Goal: Navigation & Orientation: Find specific page/section

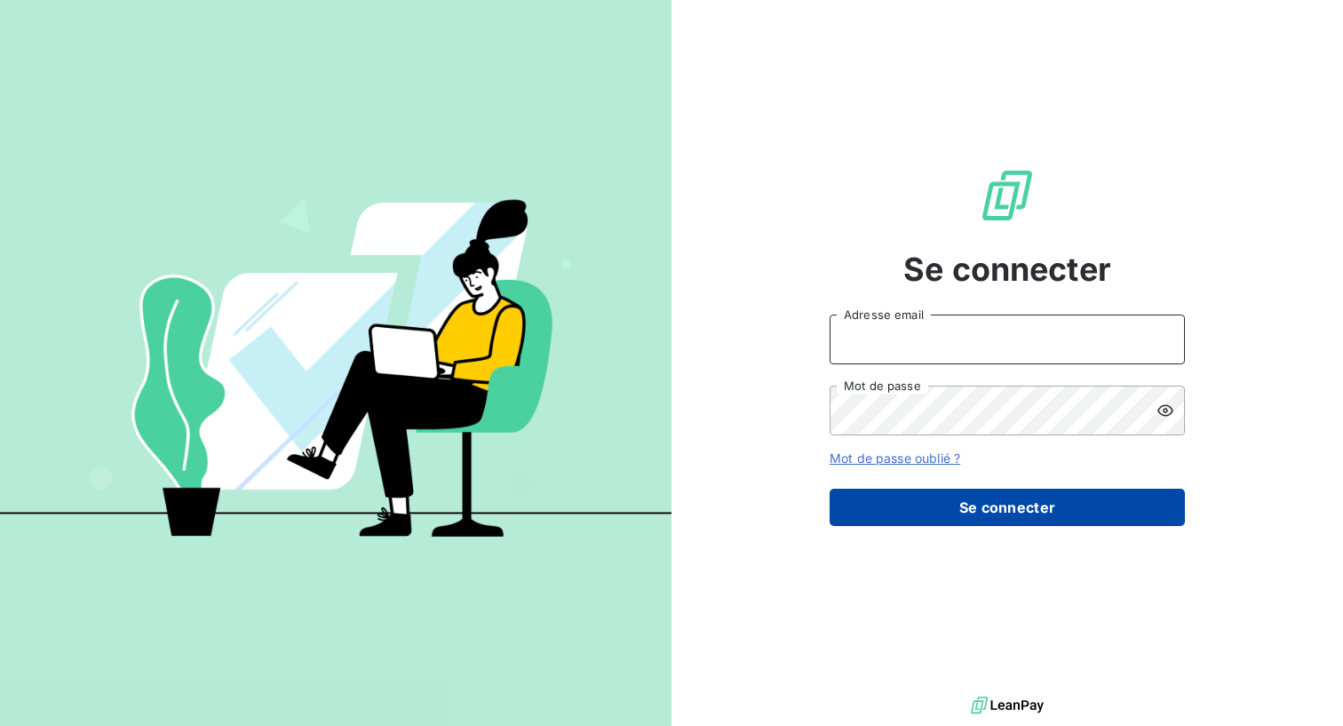
type input "[PERSON_NAME][EMAIL_ADDRESS][DOMAIN_NAME]"
click at [918, 507] on button "Se connecter" at bounding box center [1007, 507] width 355 height 37
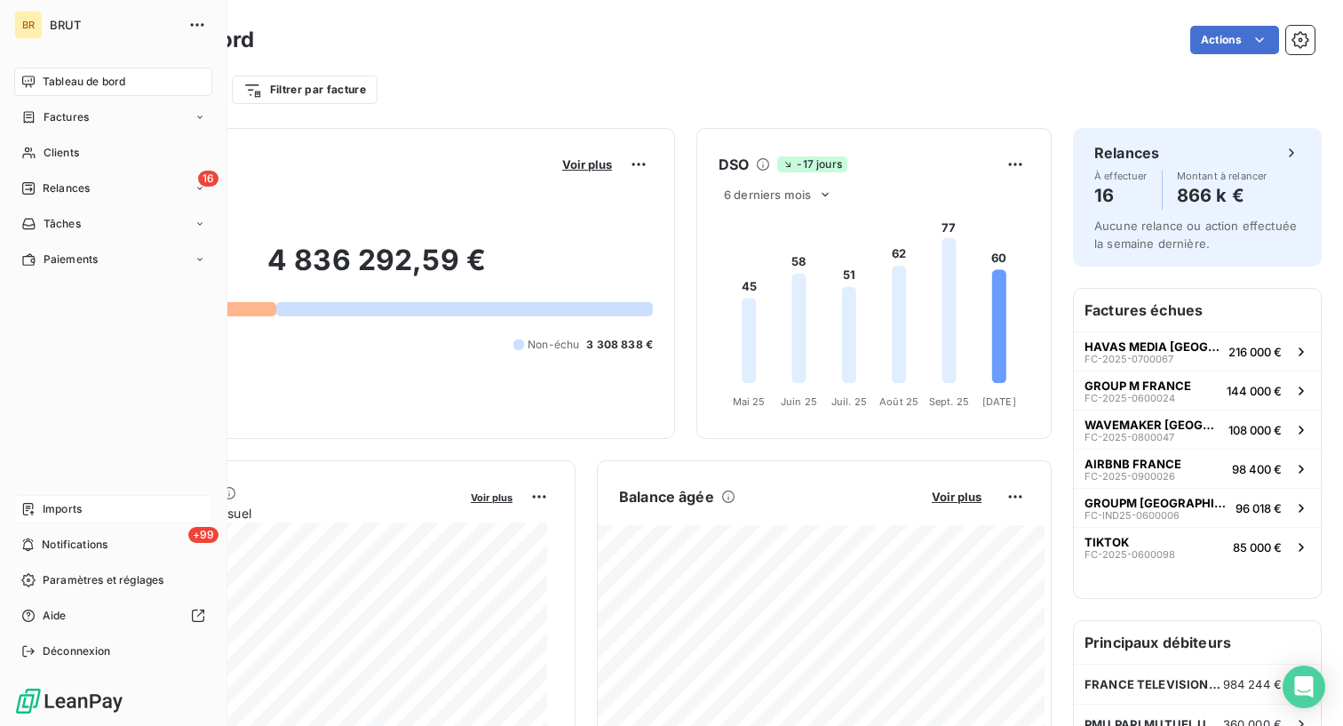
click at [49, 509] on span "Imports" at bounding box center [62, 509] width 39 height 16
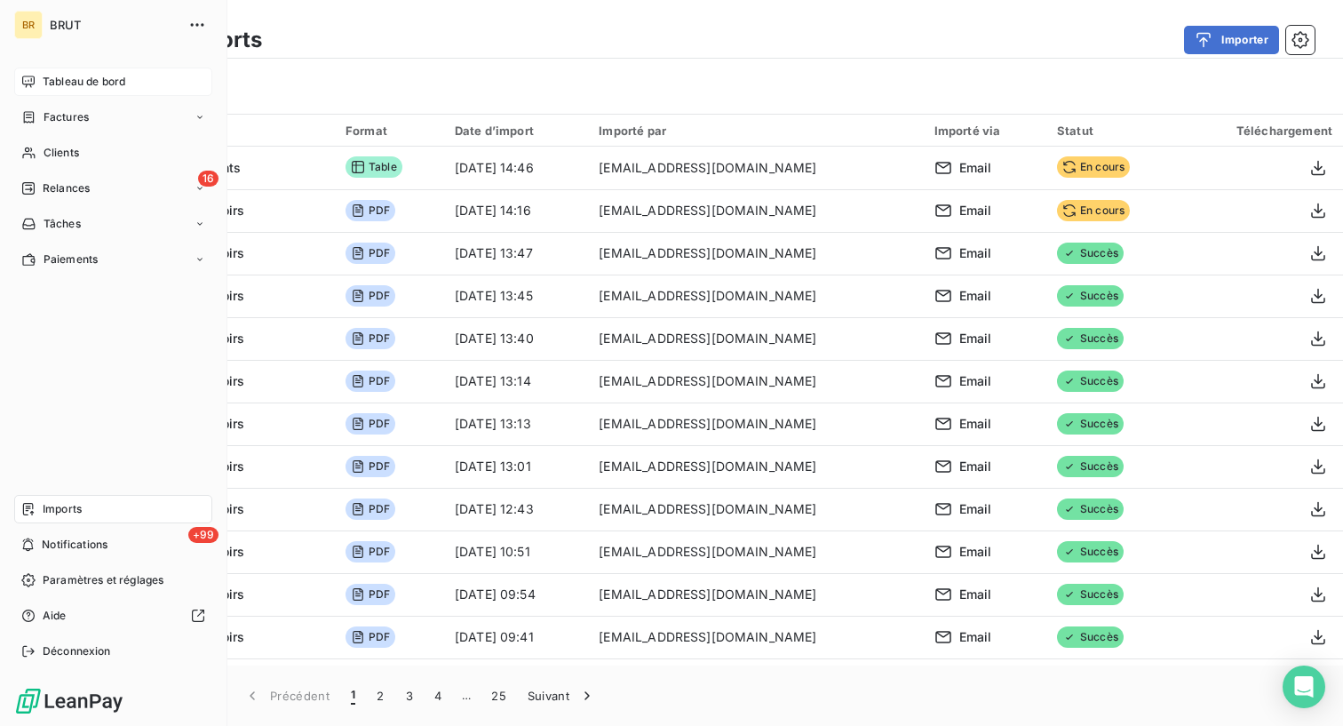
click at [71, 84] on span "Tableau de bord" at bounding box center [84, 82] width 83 height 16
